Goal: Task Accomplishment & Management: Manage account settings

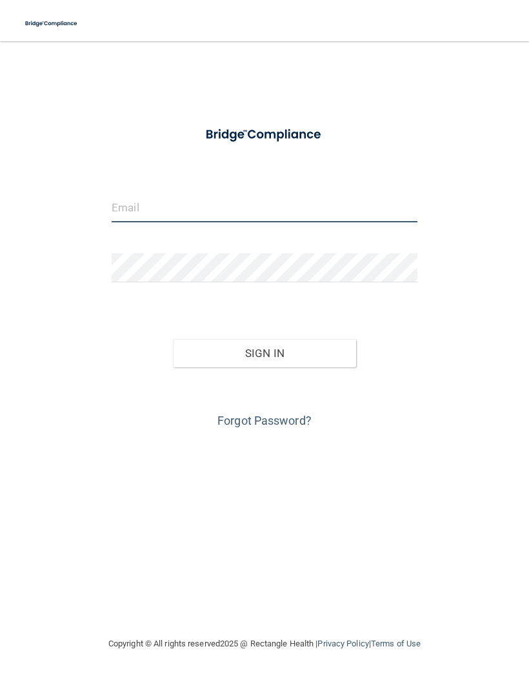
click at [224, 194] on input "email" at bounding box center [265, 207] width 306 height 29
type input "[EMAIL_ADDRESS][DOMAIN_NAME]"
click at [284, 351] on button "Sign In" at bounding box center [264, 353] width 183 height 28
click at [276, 355] on button "Sign In" at bounding box center [264, 353] width 183 height 28
click at [288, 356] on button "Sign In" at bounding box center [264, 353] width 183 height 28
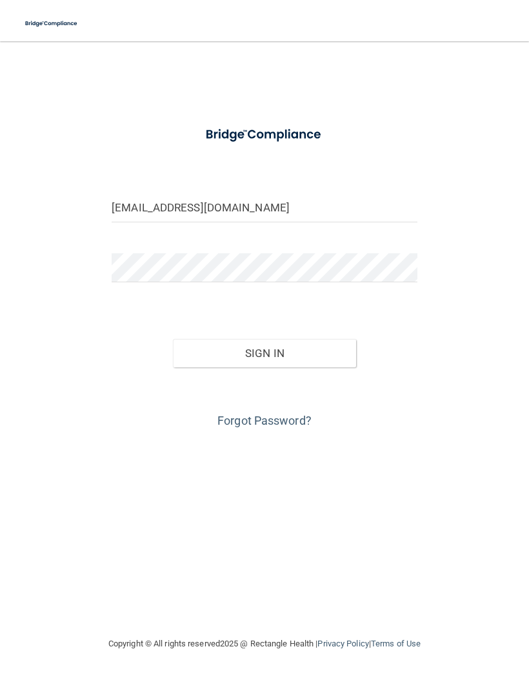
click at [270, 352] on button "Sign In" at bounding box center [264, 353] width 183 height 28
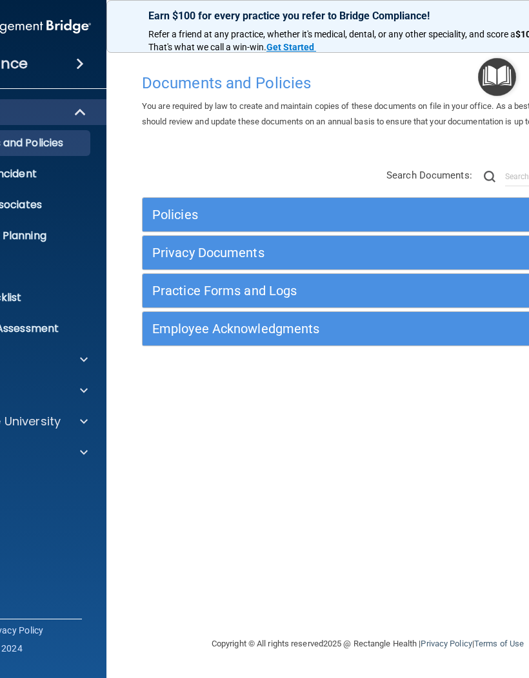
click at [82, 454] on span at bounding box center [84, 452] width 8 height 15
click at [83, 395] on span at bounding box center [84, 390] width 8 height 15
click at [86, 362] on span at bounding box center [84, 359] width 8 height 15
click at [79, 365] on div at bounding box center [82, 359] width 32 height 15
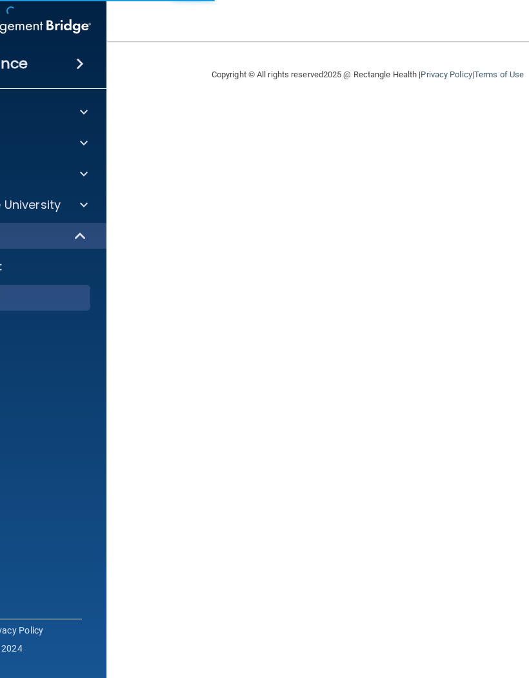
select select "20"
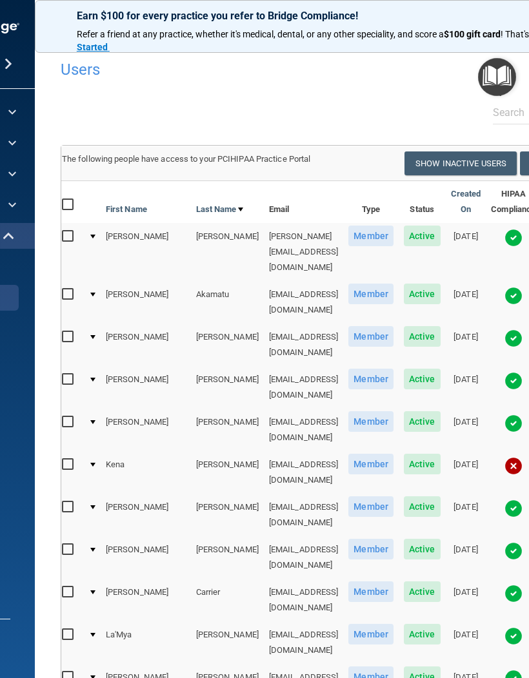
scroll to position [0, 5]
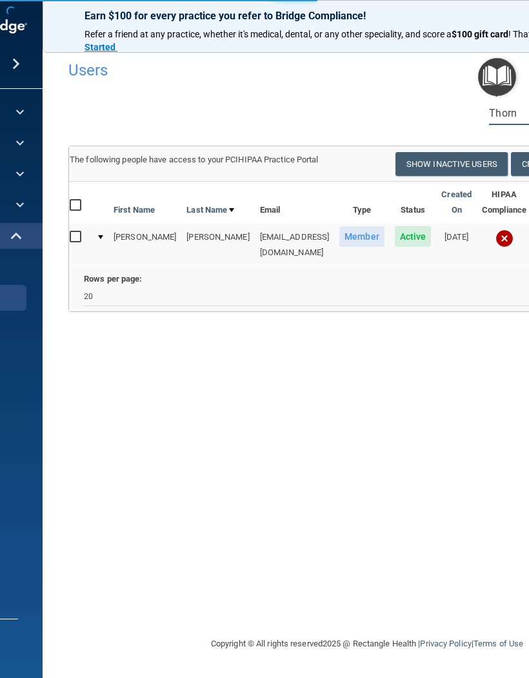
scroll to position [0, 0]
type input "Thorn"
click at [266, 244] on td "drthornberry@integritydental.group" at bounding box center [295, 245] width 80 height 42
click at [275, 233] on td "drthornberry@integritydental.group" at bounding box center [295, 245] width 80 height 42
